Goal: Task Accomplishment & Management: Use online tool/utility

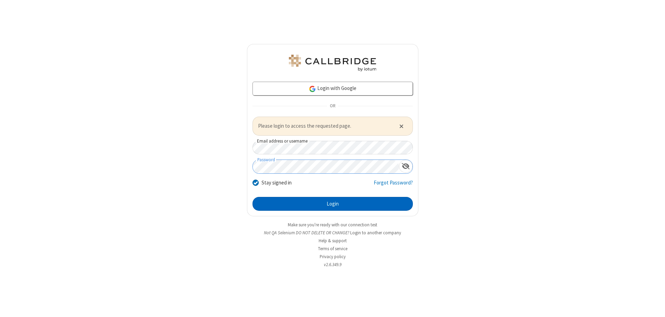
click at [333, 204] on button "Login" at bounding box center [333, 204] width 160 height 14
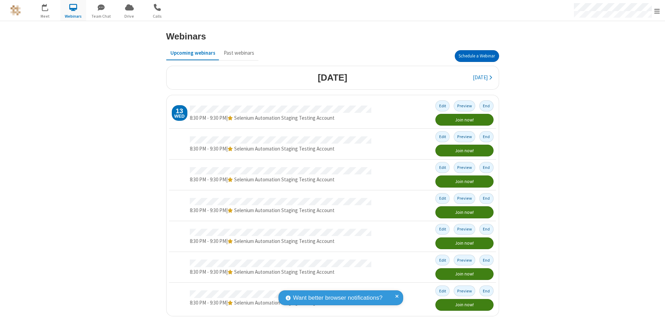
click at [474, 56] on button "Schedule a Webinar" at bounding box center [477, 56] width 44 height 12
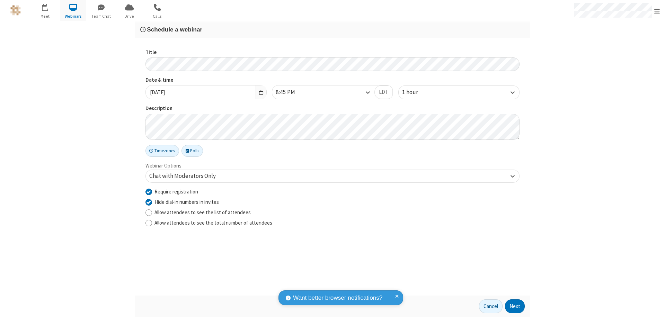
click at [149, 192] on input "Require registration" at bounding box center [149, 191] width 7 height 7
checkbox input "false"
click at [515, 307] on button "Next" at bounding box center [515, 307] width 20 height 14
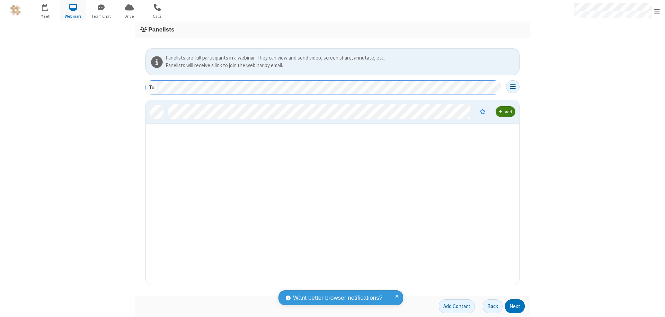
scroll to position [180, 368]
click at [515, 307] on button "Next" at bounding box center [515, 307] width 20 height 14
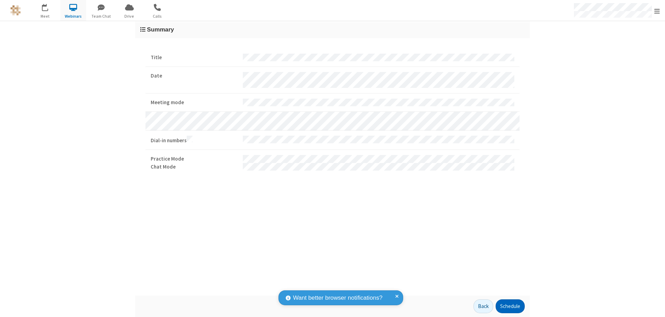
click at [510, 307] on button "Schedule" at bounding box center [510, 307] width 29 height 14
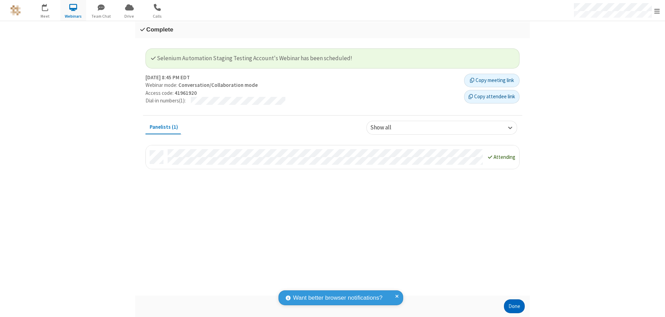
click at [515, 307] on button "Done" at bounding box center [514, 307] width 21 height 14
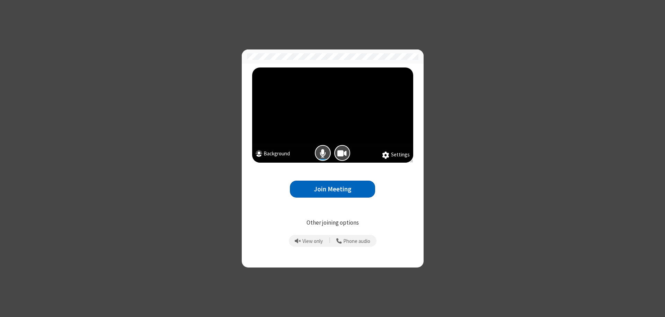
click at [333, 189] on button "Join Meeting" at bounding box center [332, 189] width 85 height 17
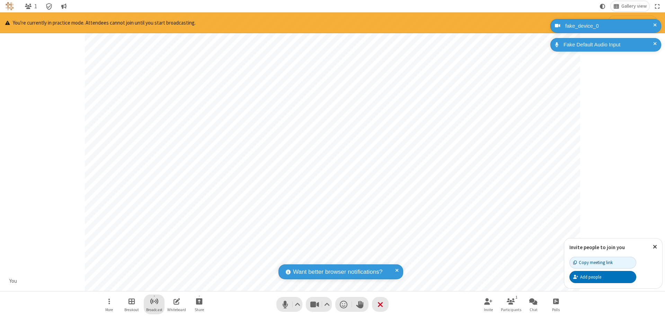
click at [154, 301] on span "Start broadcast" at bounding box center [154, 301] width 9 height 9
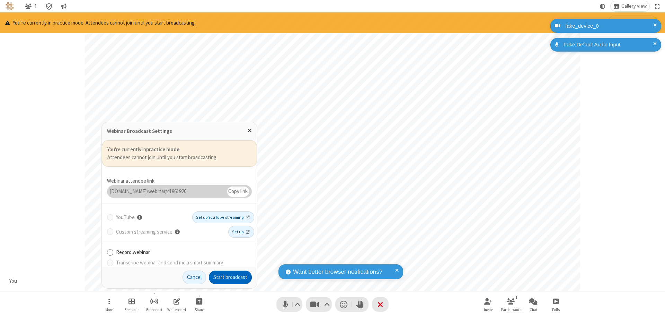
click at [230, 278] on button "Start broadcast" at bounding box center [230, 278] width 43 height 14
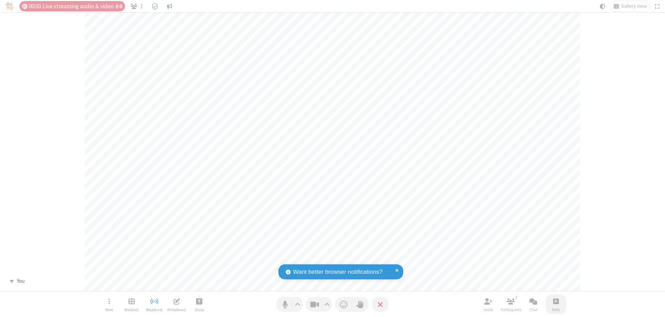
click at [556, 301] on span "Open poll" at bounding box center [556, 301] width 6 height 9
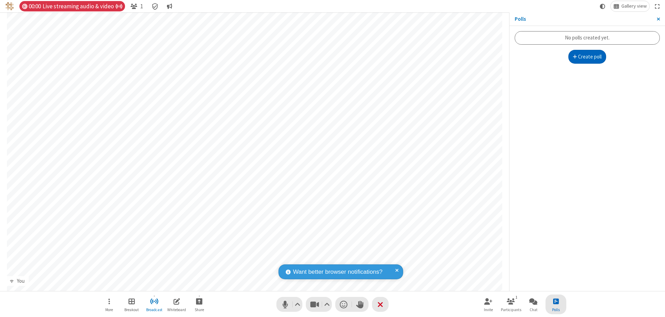
click at [587, 57] on button "Create poll" at bounding box center [588, 57] width 38 height 14
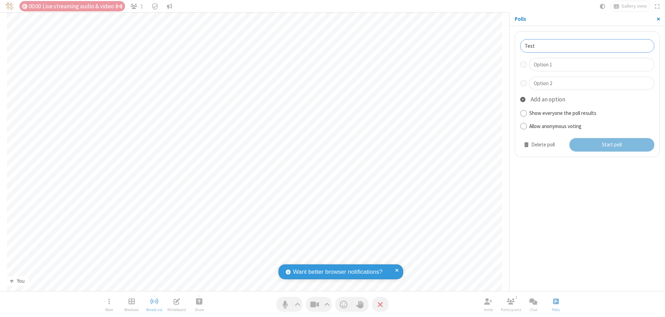
type input "Test"
type input "Yes"
type input "No"
click at [612, 145] on button "Start poll" at bounding box center [612, 145] width 85 height 14
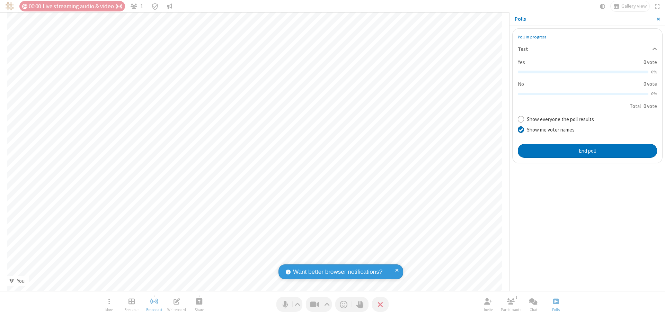
click at [658, 19] on span "Close sidebar" at bounding box center [658, 19] width 3 height 6
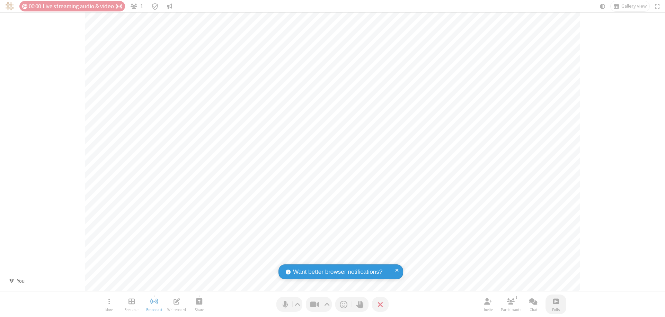
click at [556, 301] on span "Open poll" at bounding box center [556, 301] width 6 height 9
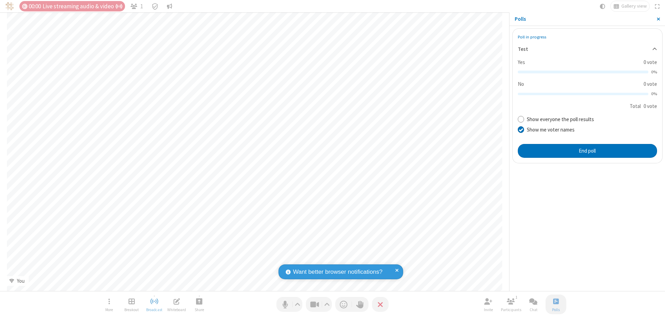
click at [587, 151] on button "End poll" at bounding box center [587, 151] width 139 height 14
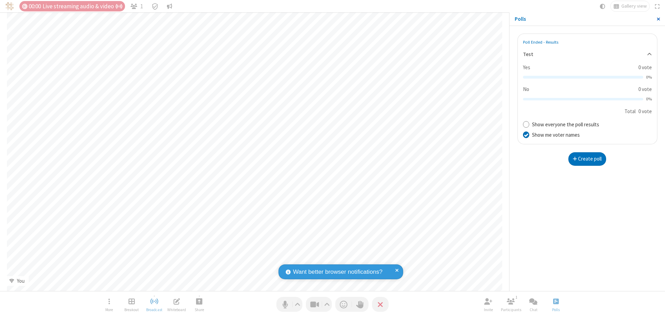
click at [658, 19] on span "Close sidebar" at bounding box center [658, 19] width 3 height 6
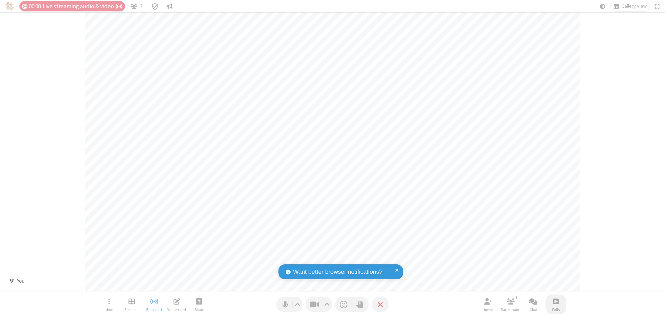
click at [556, 301] on span "Open poll" at bounding box center [556, 301] width 6 height 9
